Goal: Transaction & Acquisition: Obtain resource

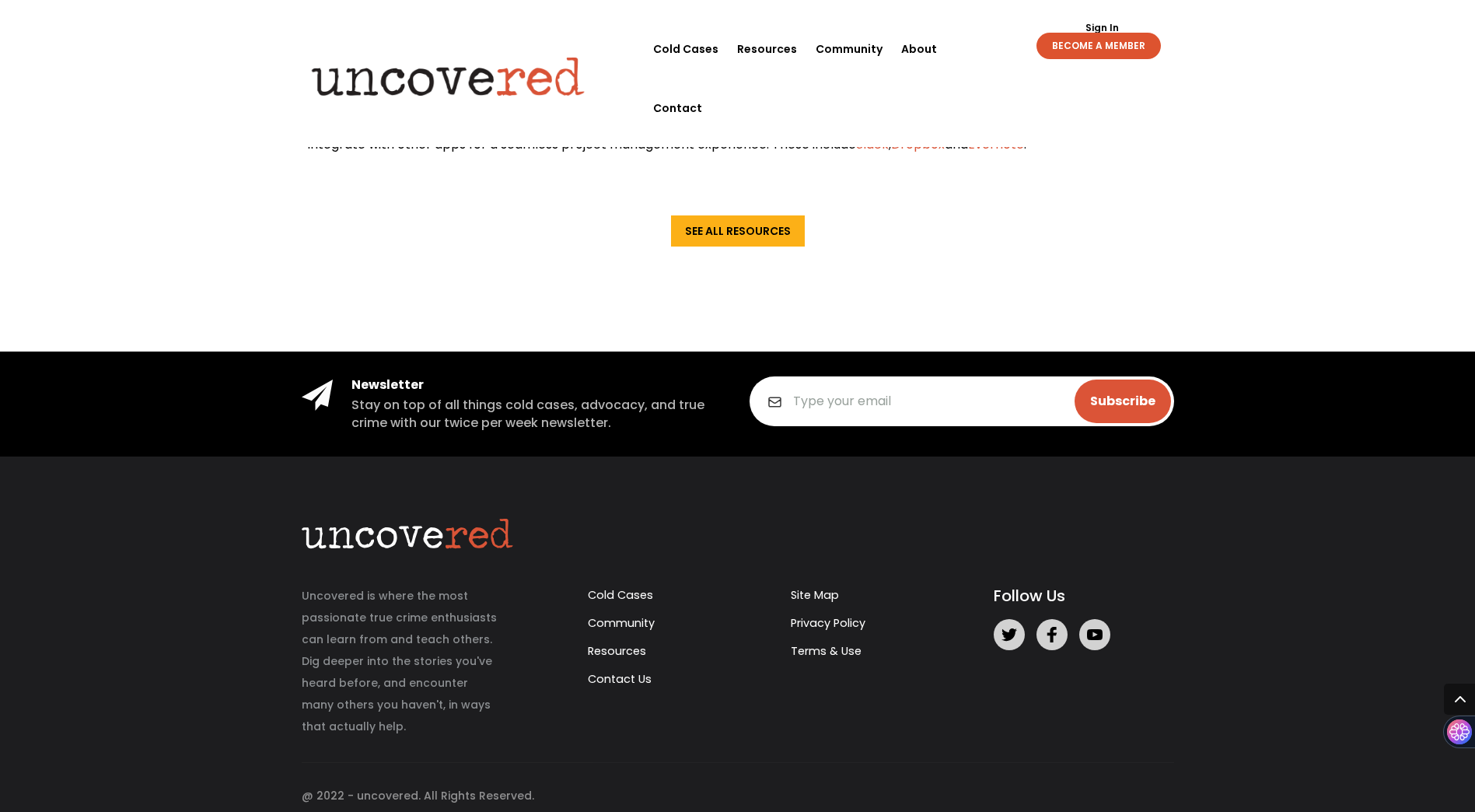
scroll to position [3096, 0]
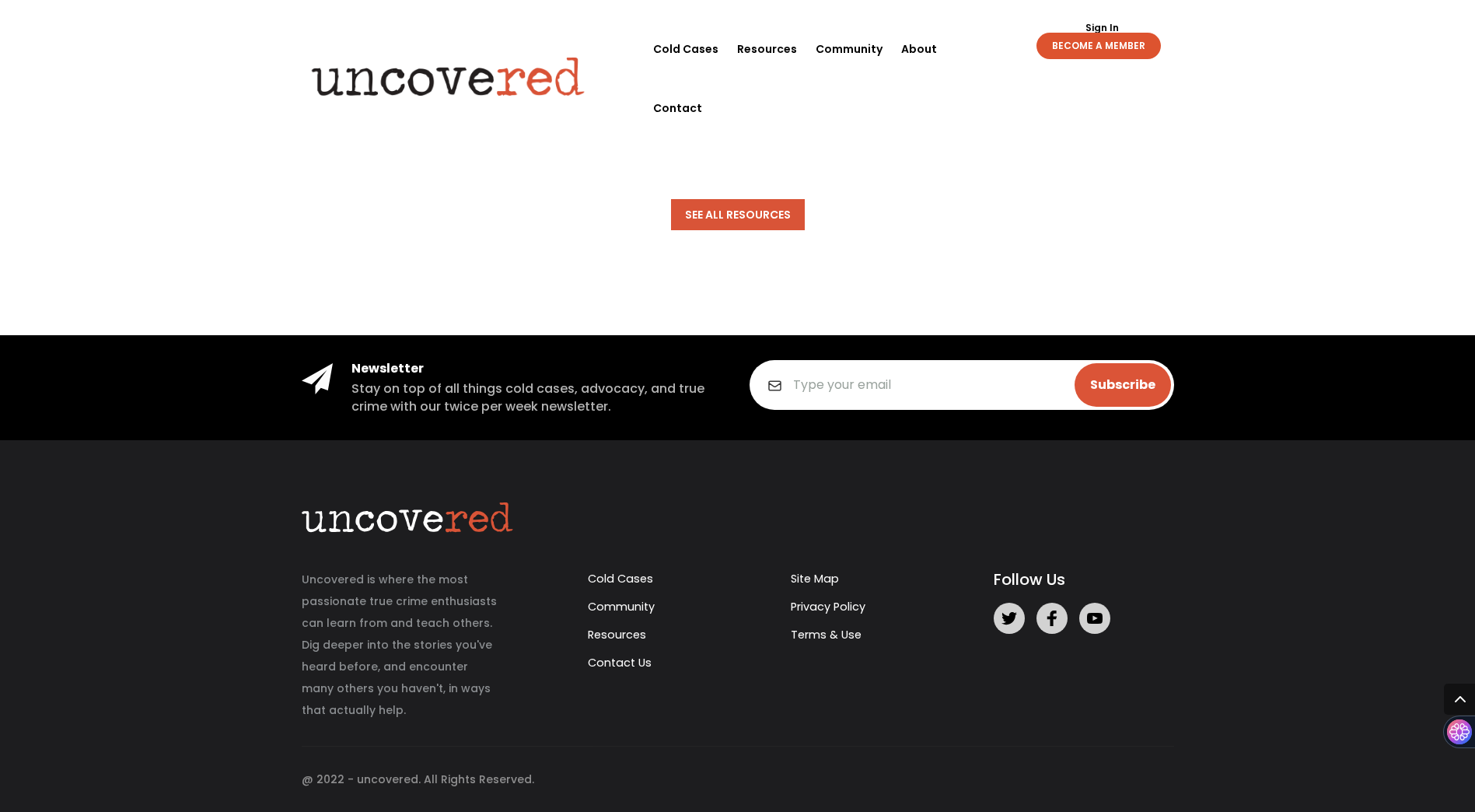
click at [767, 218] on link "See All Resources" at bounding box center [738, 214] width 134 height 31
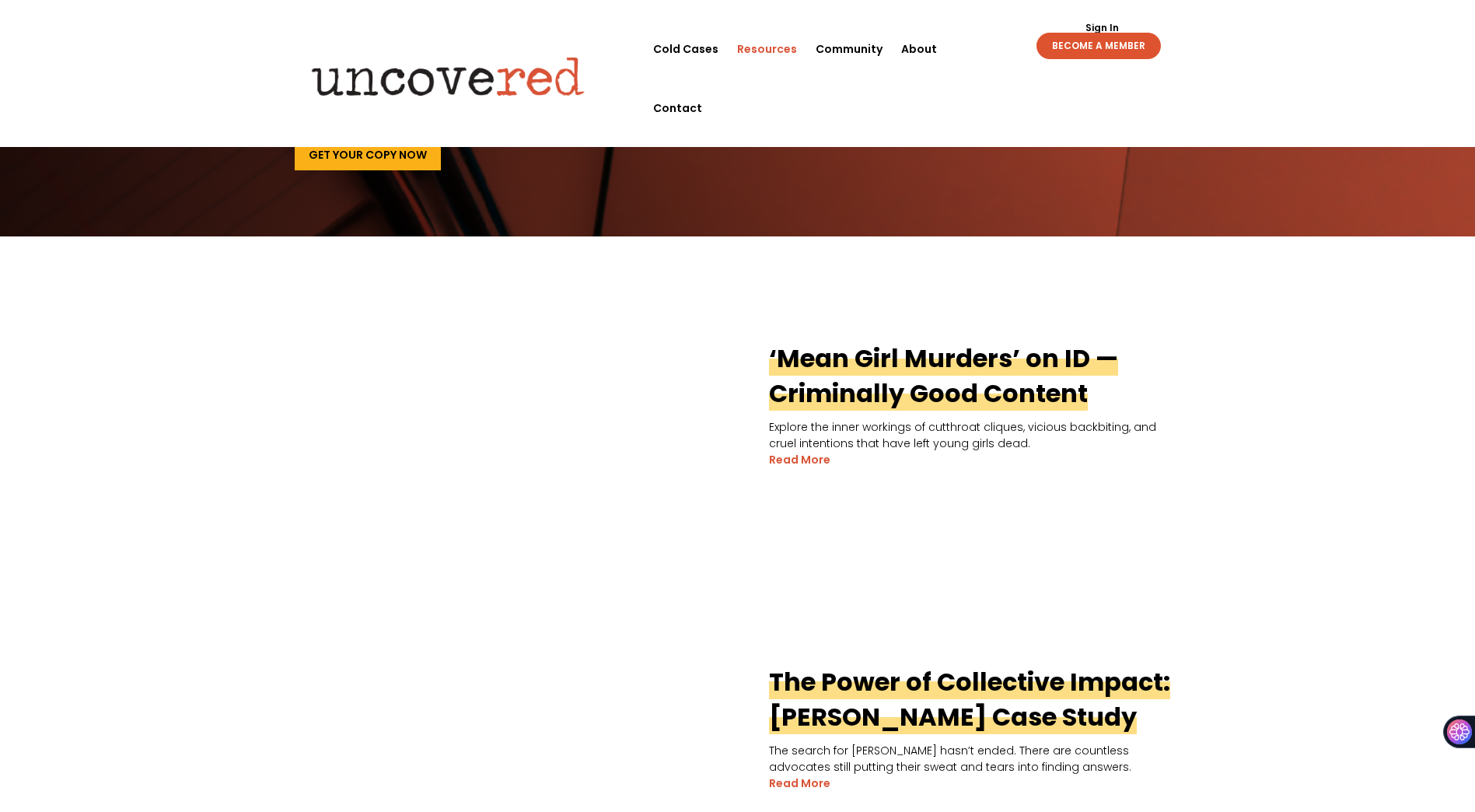
scroll to position [200, 0]
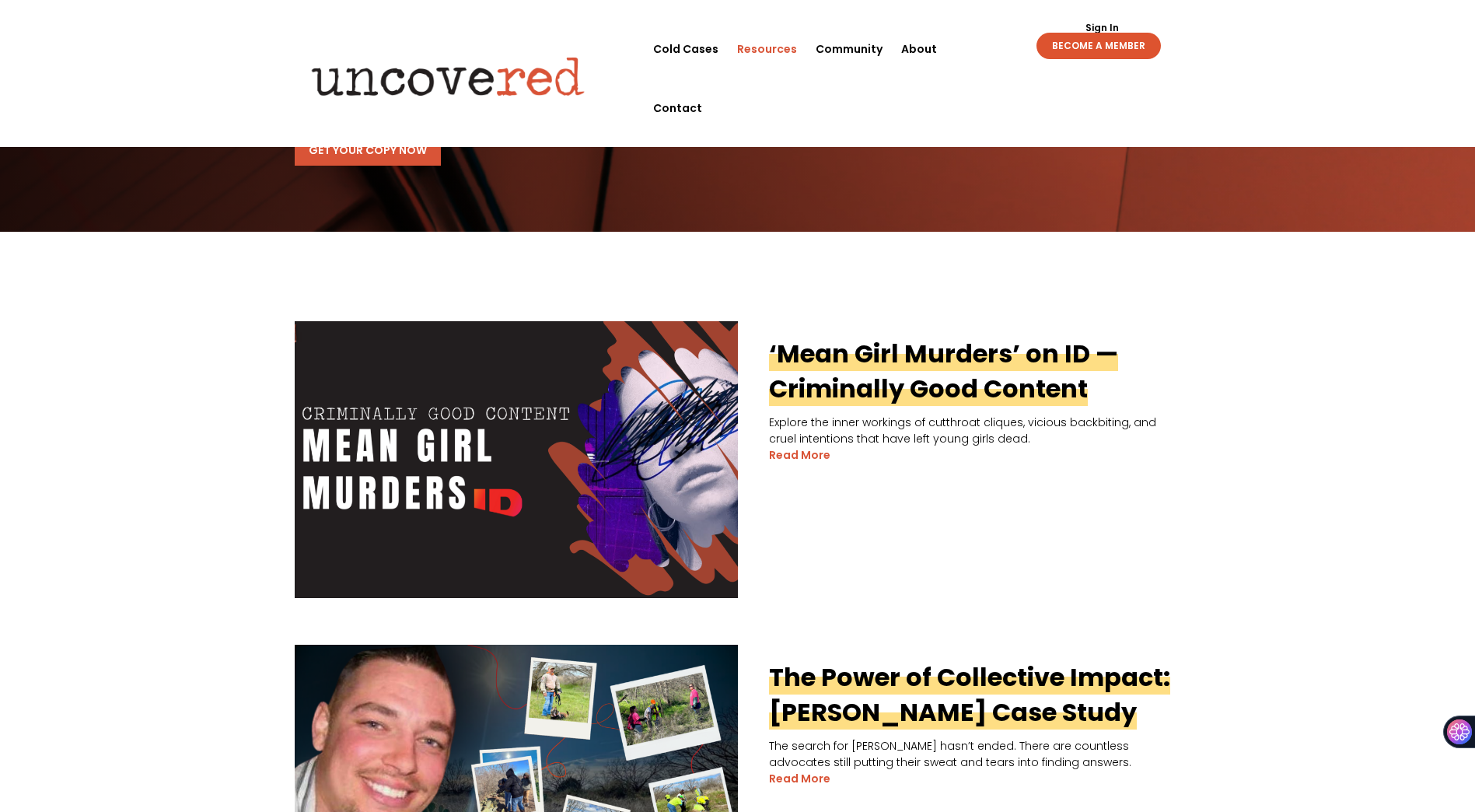
click at [401, 148] on link "Get Your Copy Now" at bounding box center [368, 150] width 147 height 31
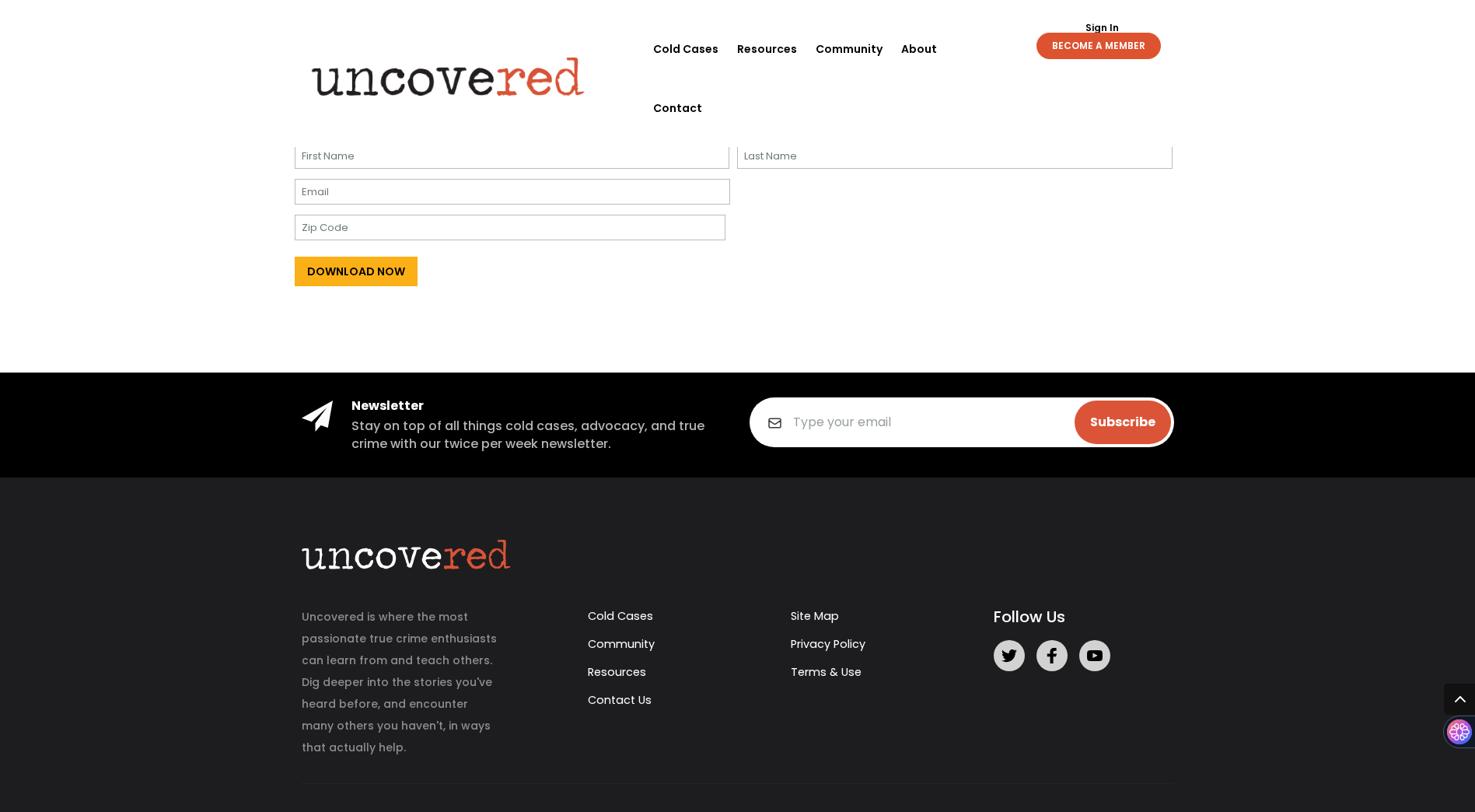
scroll to position [760, 0]
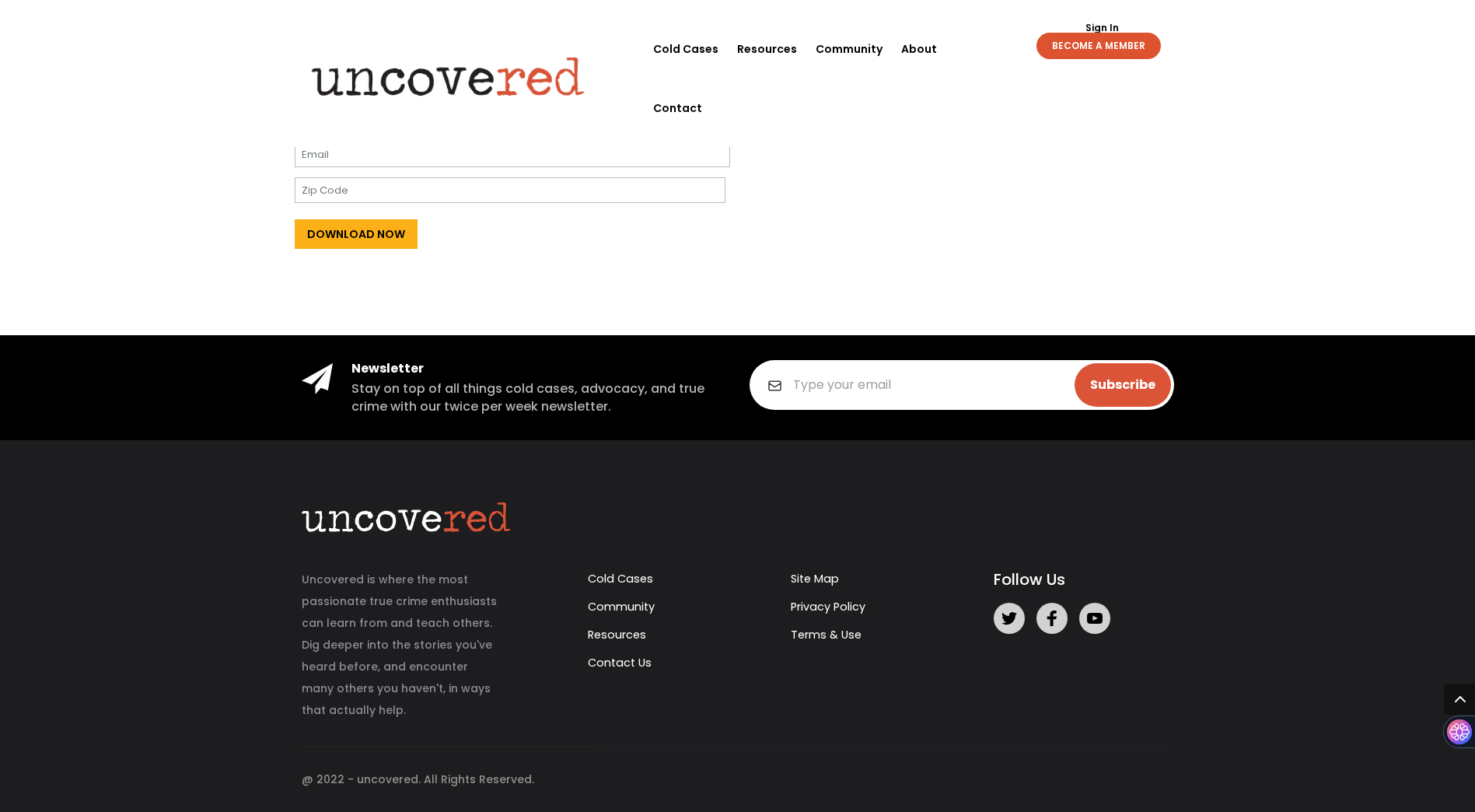
click at [600, 117] on input "First" at bounding box center [512, 118] width 436 height 25
type input "Kelsey"
type input "Coffey"
type input "admin@veiledverdicts.com"
type input "34112"
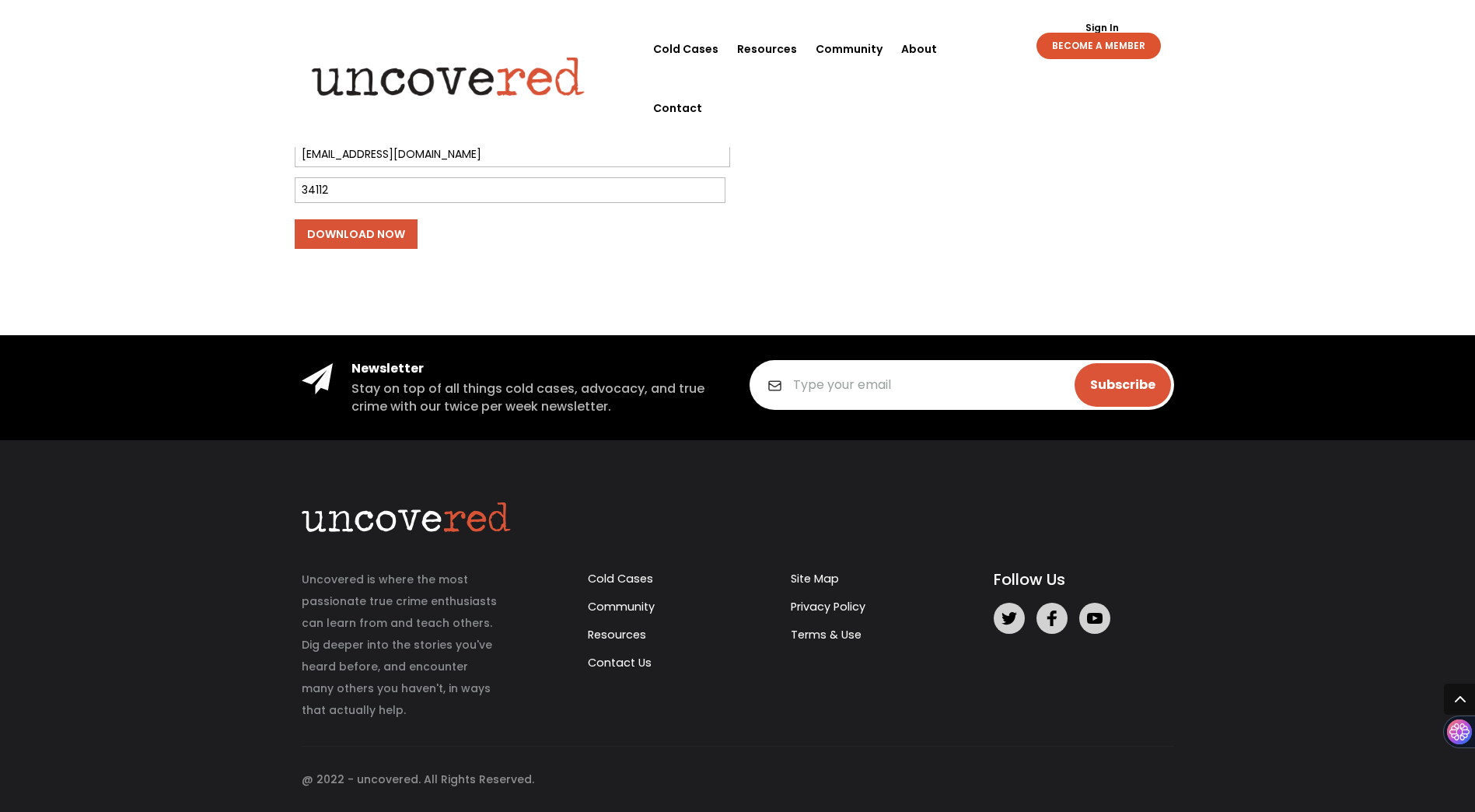
click at [389, 237] on input "Download Now" at bounding box center [356, 234] width 123 height 29
click at [368, 239] on input "Download Now" at bounding box center [356, 234] width 123 height 29
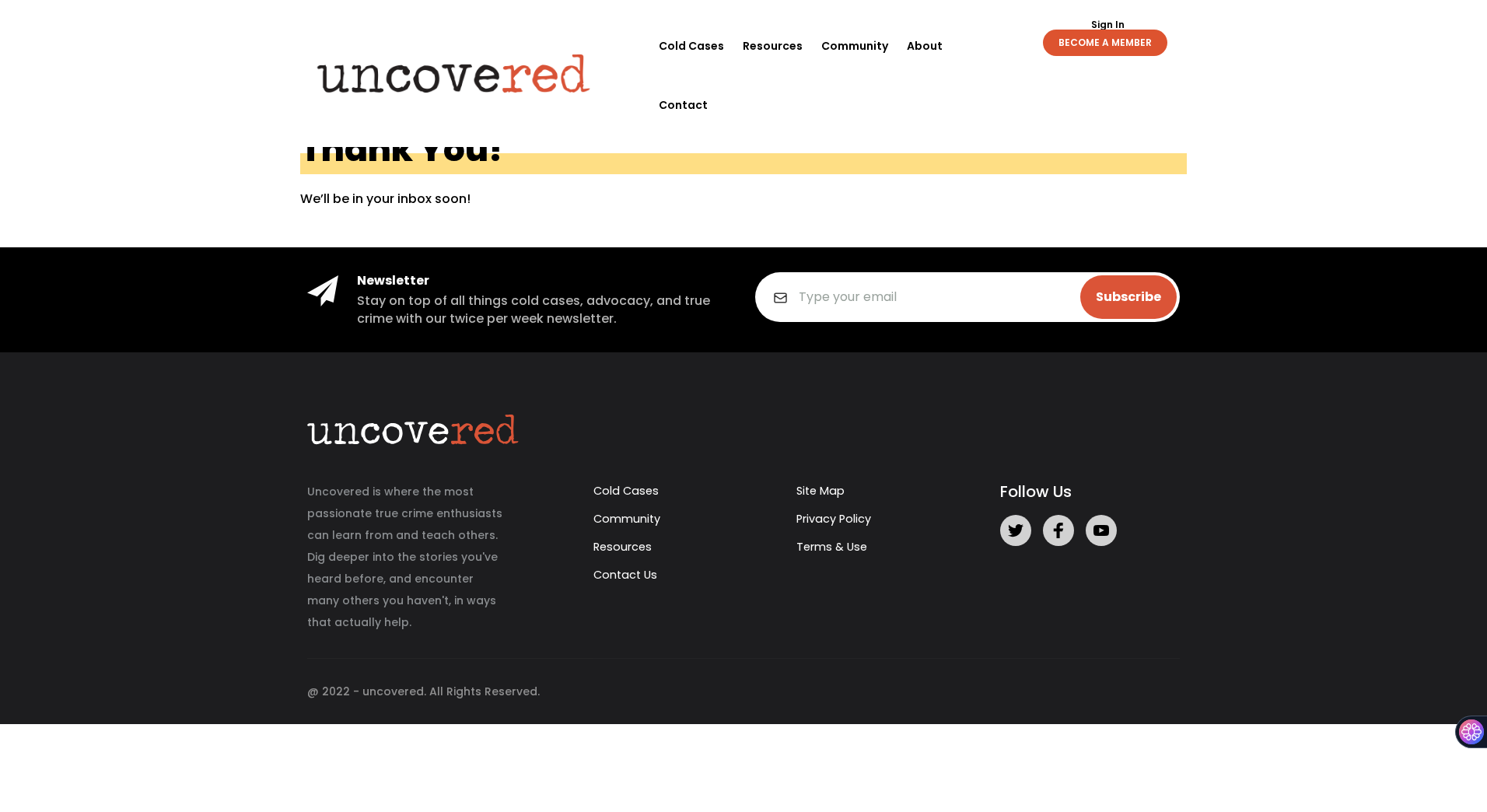
click at [777, 51] on link "Resources" at bounding box center [773, 46] width 60 height 59
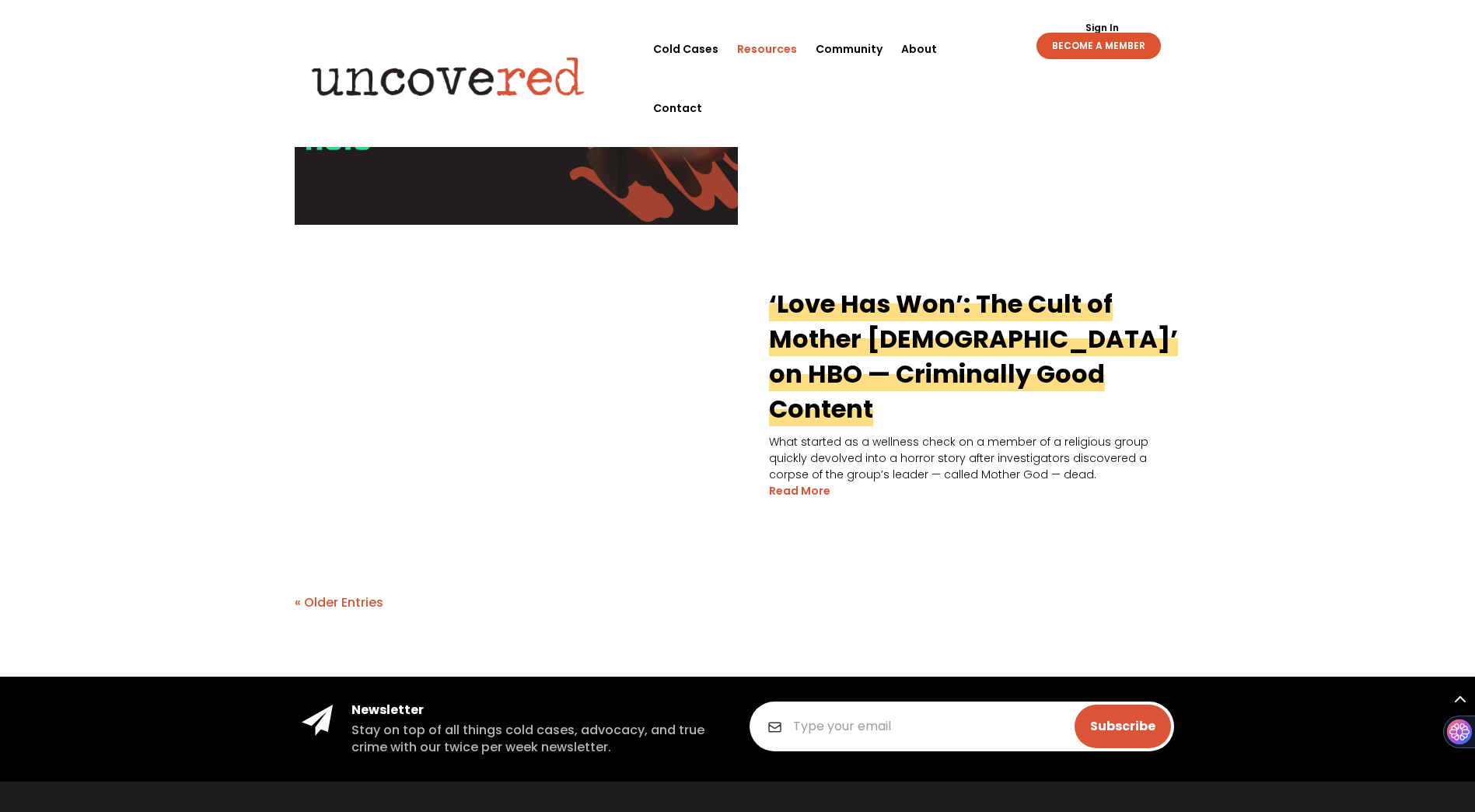
scroll to position [3075, 0]
